Goal: Task Accomplishment & Management: Use online tool/utility

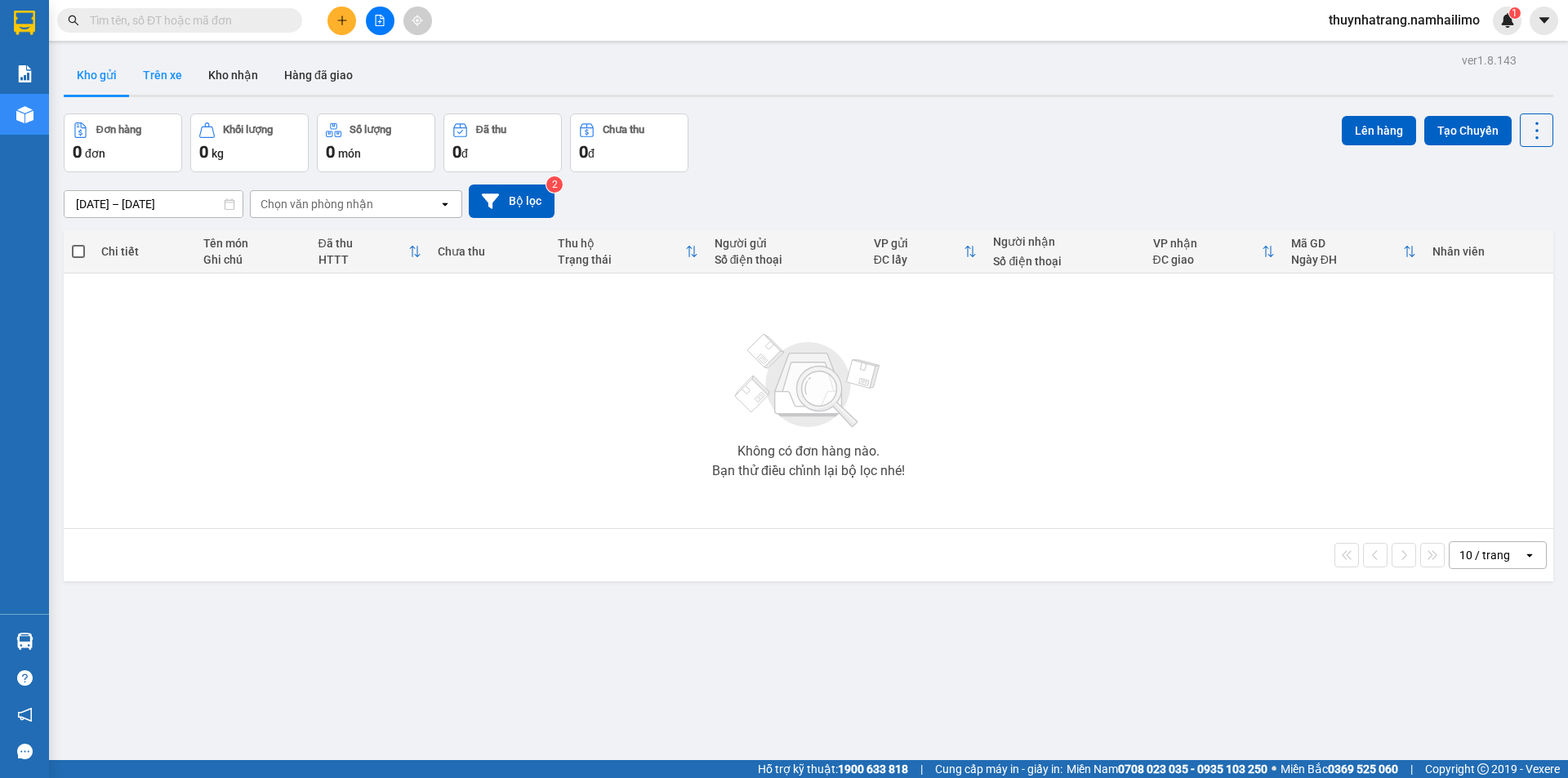
click at [160, 71] on button "Trên xe" at bounding box center [162, 75] width 65 height 39
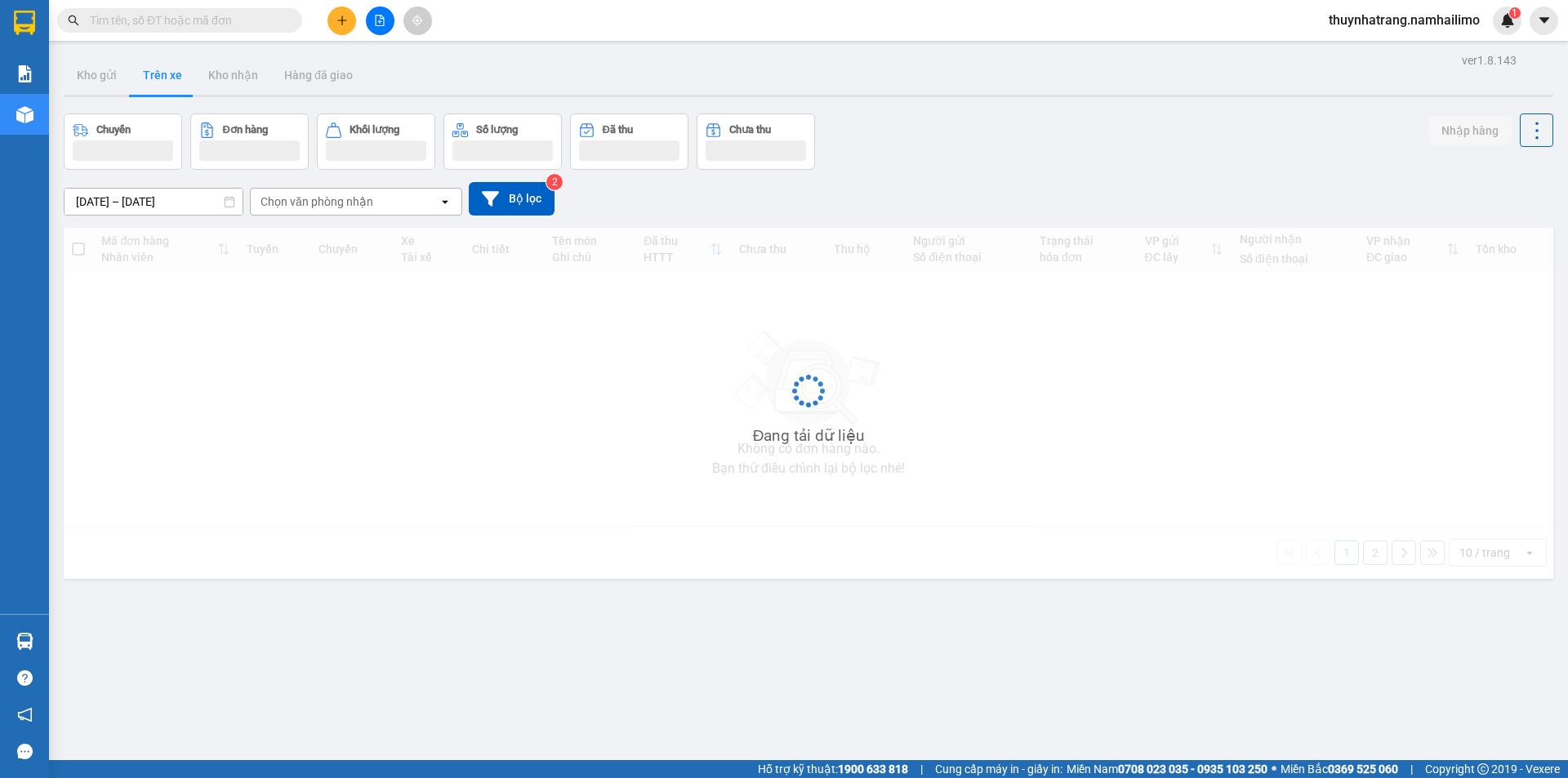
click at [160, 71] on button "Trên xe" at bounding box center [162, 75] width 65 height 39
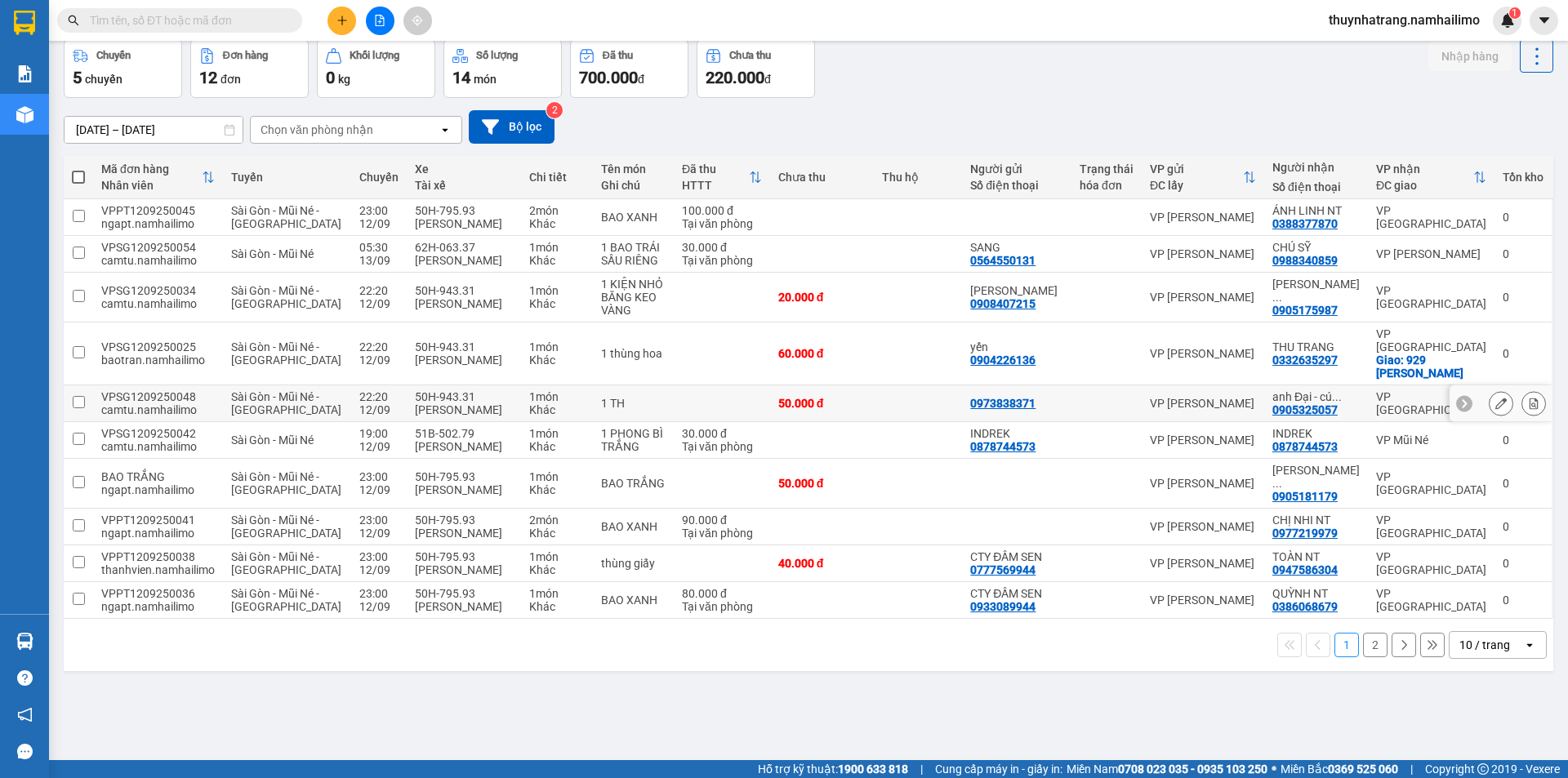
scroll to position [75, 0]
click at [347, 136] on div "Chọn văn phòng nhận" at bounding box center [316, 129] width 113 height 16
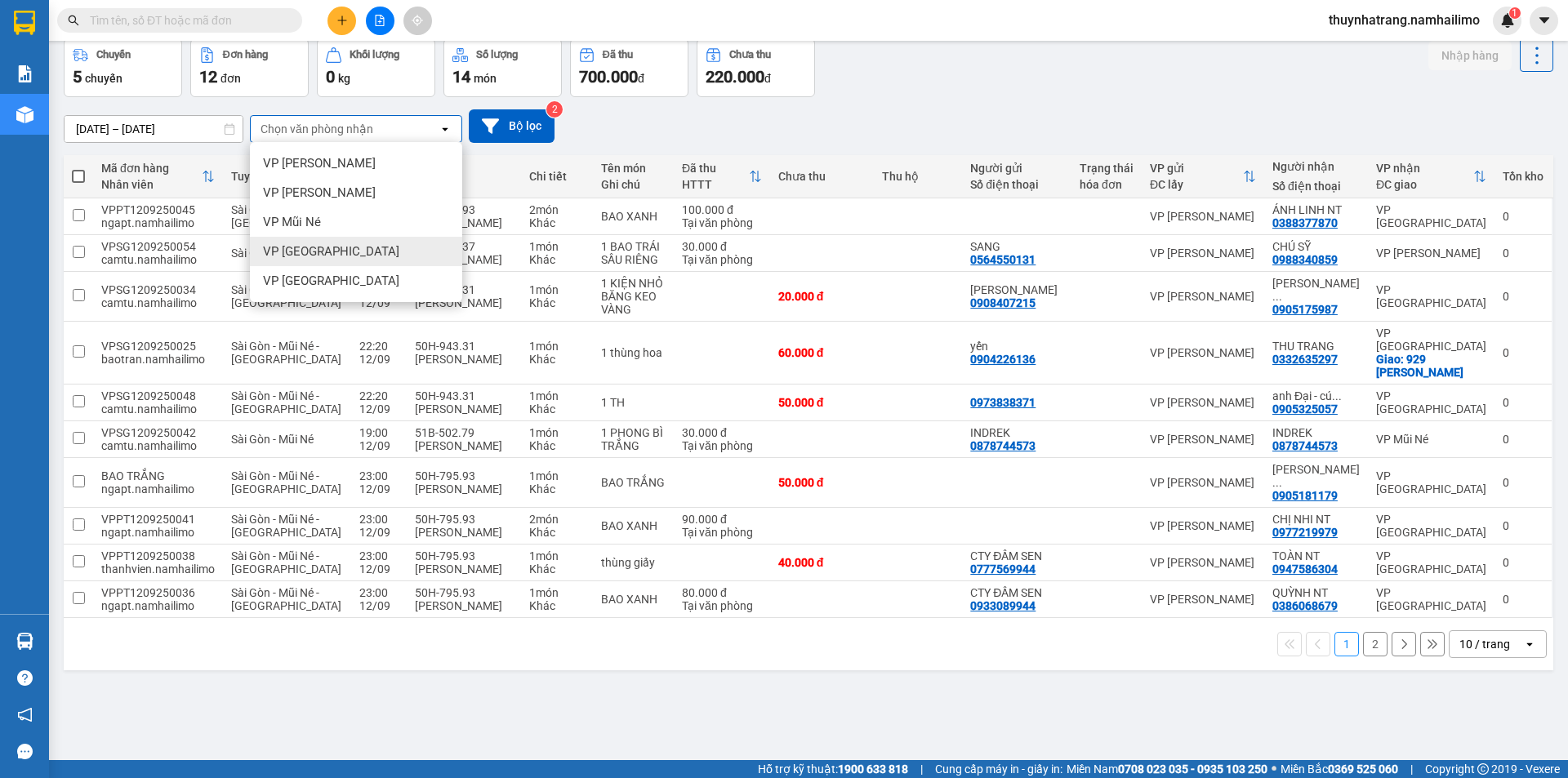
click at [351, 258] on div "VP [GEOGRAPHIC_DATA]" at bounding box center [356, 251] width 212 height 30
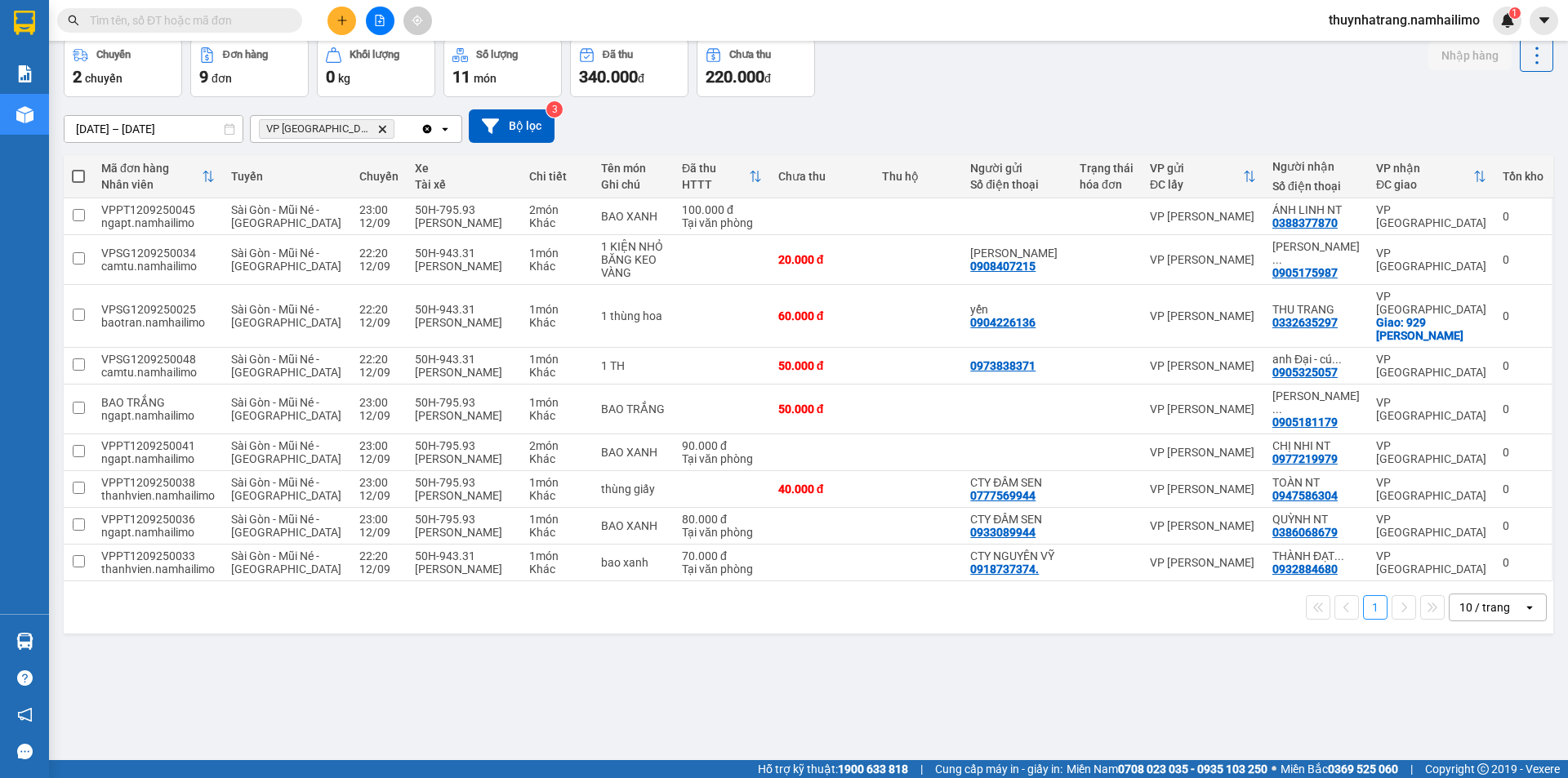
click at [77, 176] on span at bounding box center [78, 175] width 13 height 13
click at [78, 168] on input "checkbox" at bounding box center [78, 168] width 0 height 0
checkbox input "true"
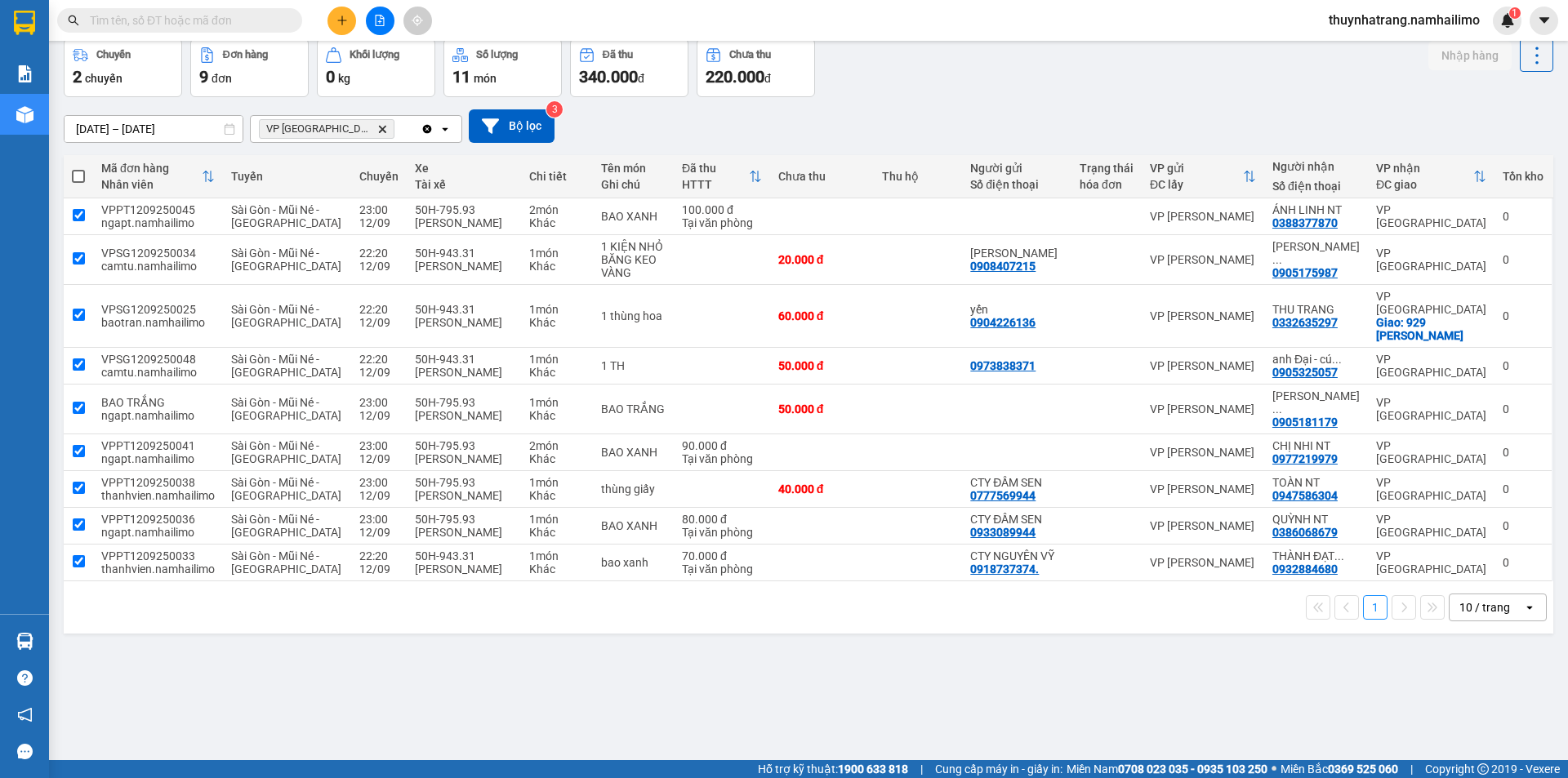
checkbox input "true"
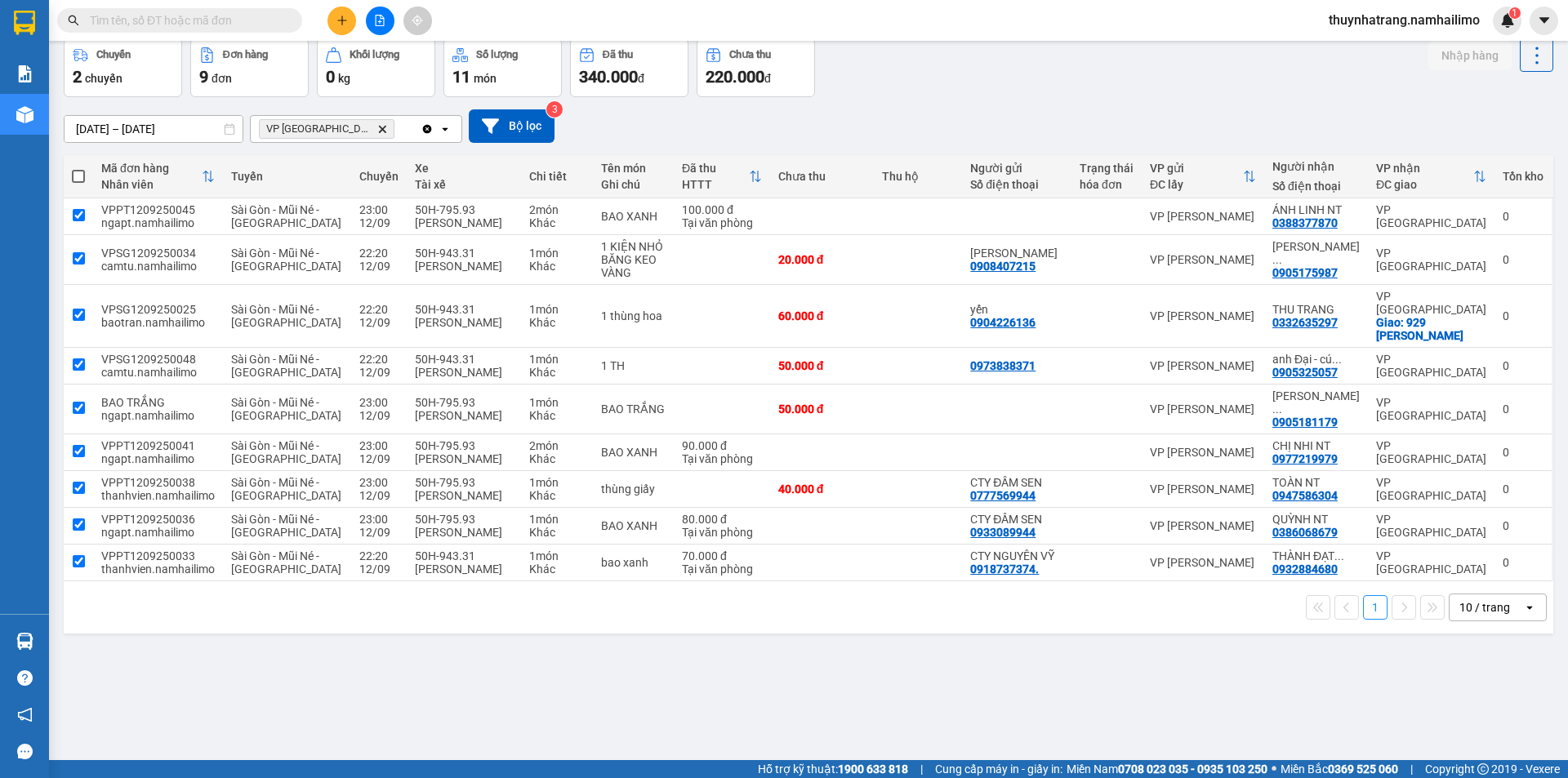
checkbox input "true"
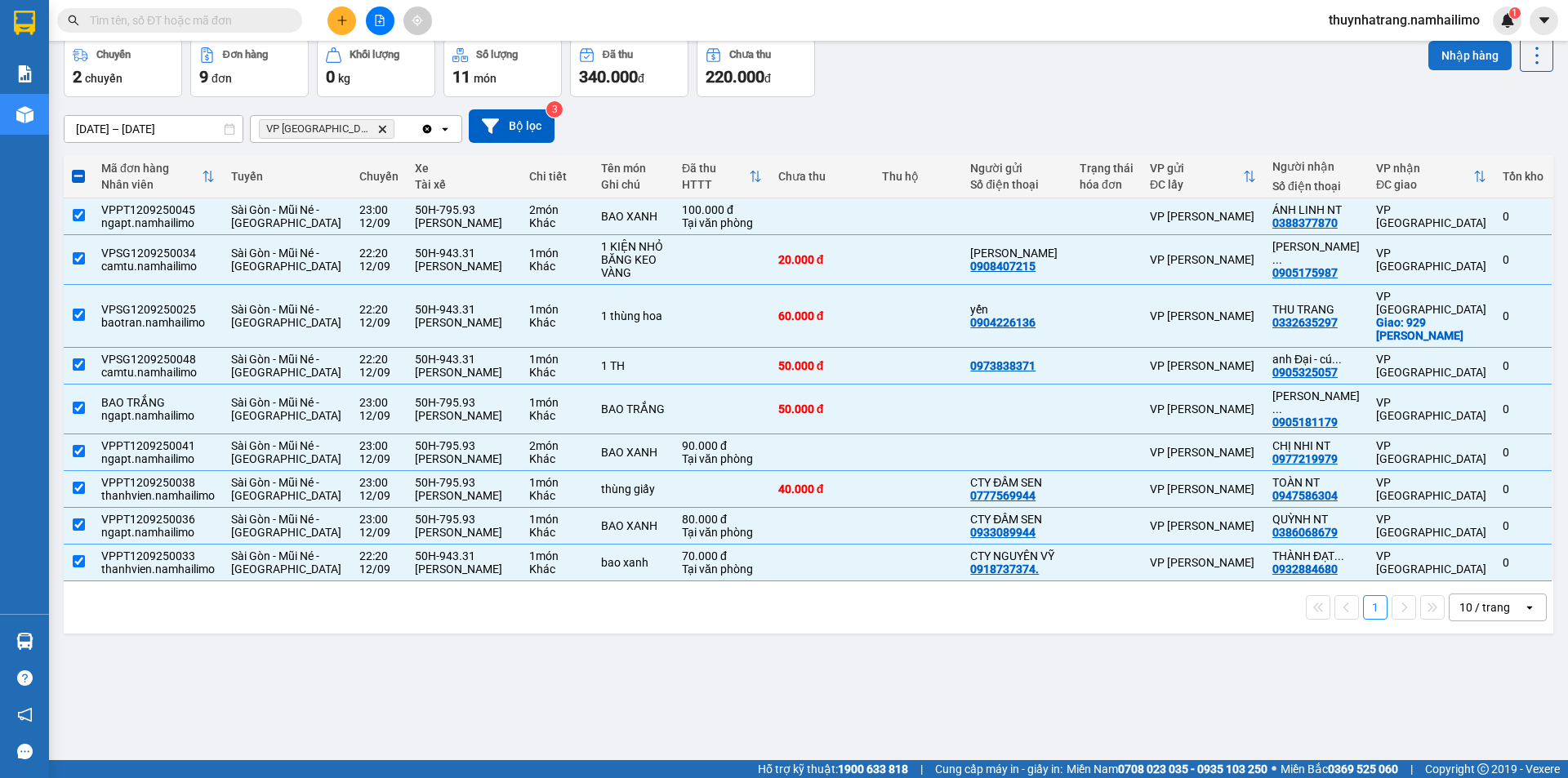
click at [1444, 58] on button "Nhập hàng" at bounding box center [1470, 55] width 83 height 30
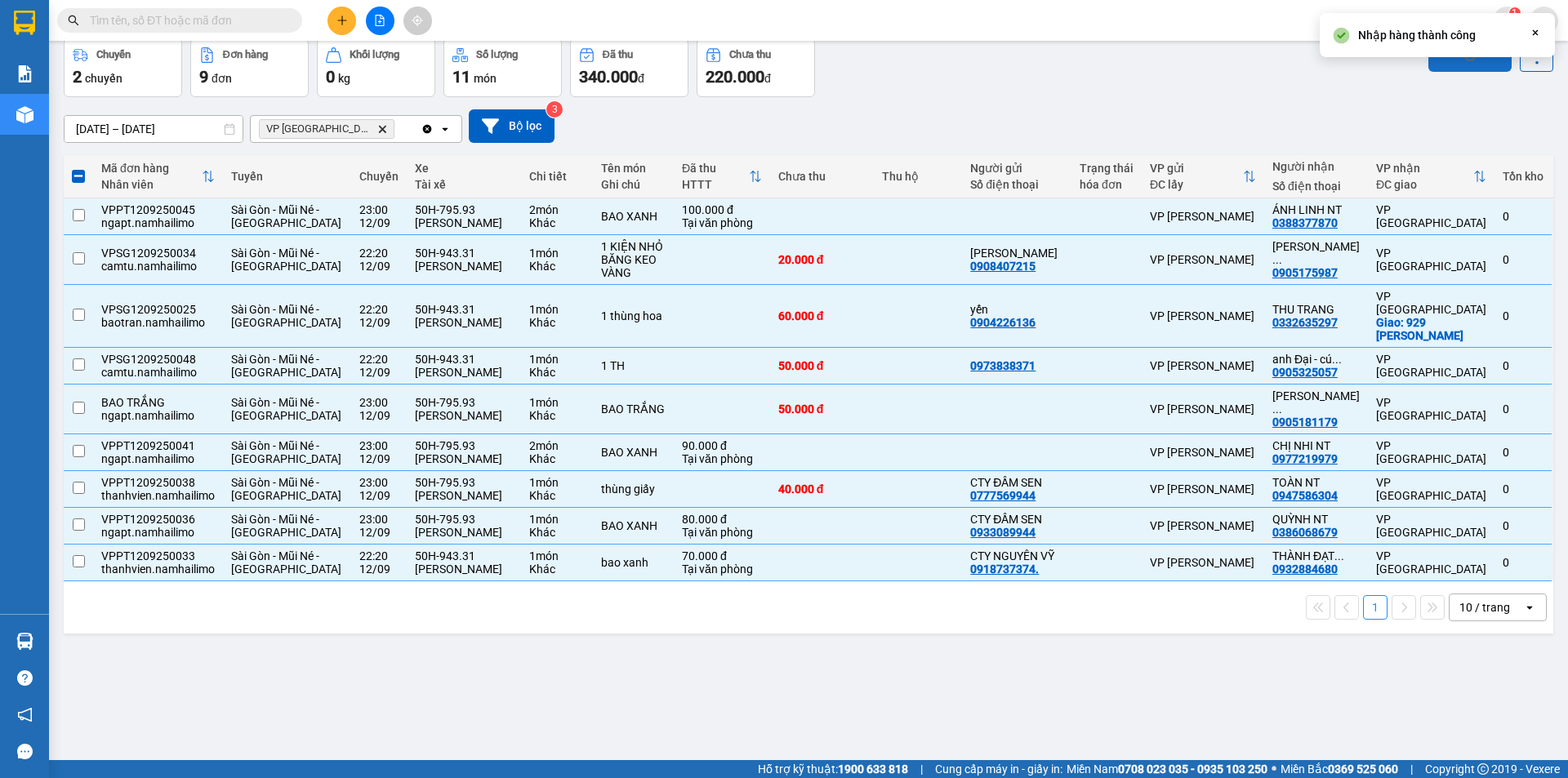
checkbox input "false"
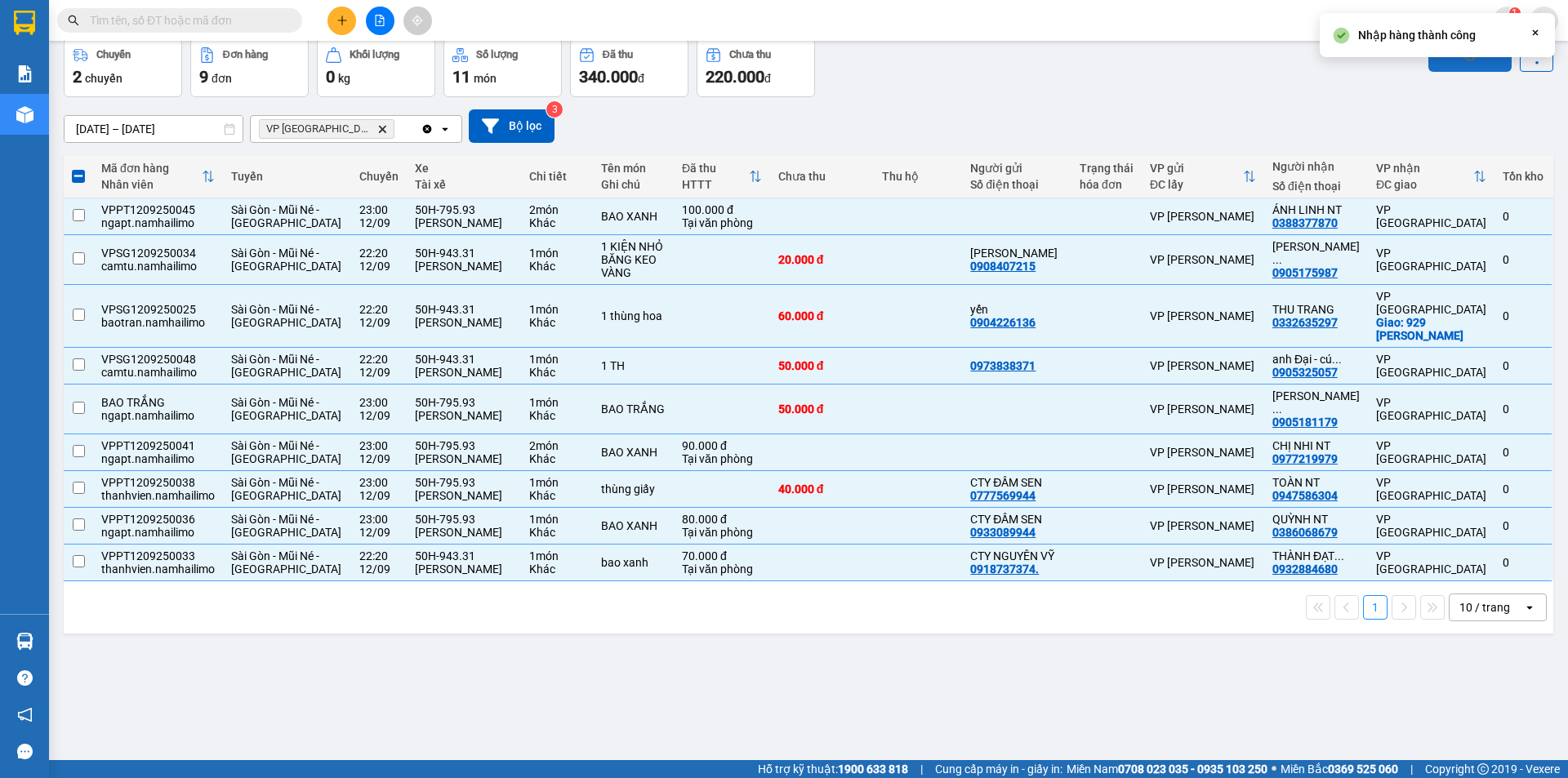
checkbox input "false"
